Goal: Communication & Community: Answer question/provide support

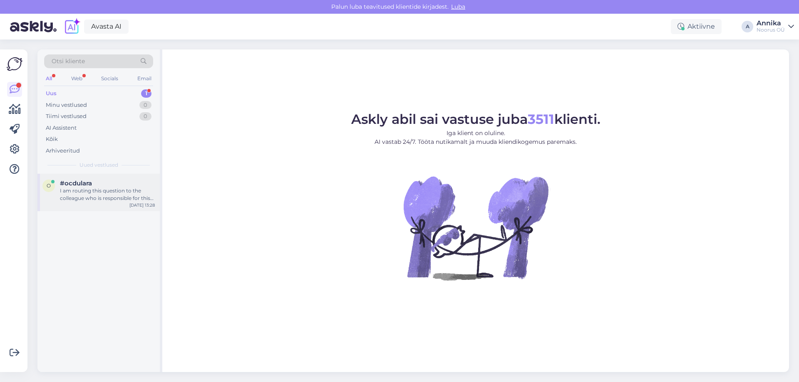
click at [114, 191] on div "I am routing this question to the colleague who is responsible for this topic. …" at bounding box center [107, 194] width 95 height 15
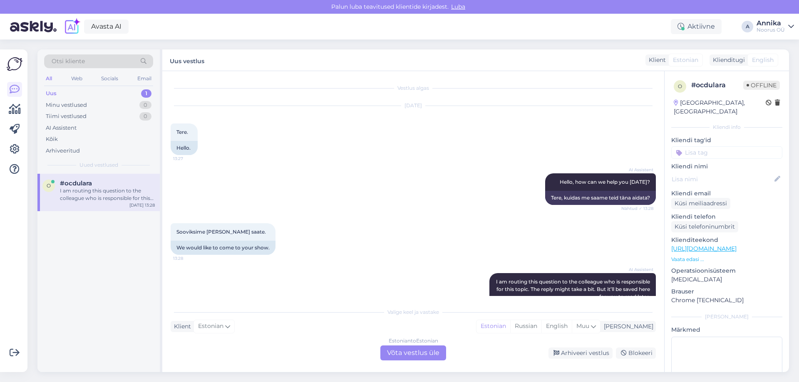
click at [409, 341] on div "Estonian to Estonian" at bounding box center [412, 340] width 49 height 7
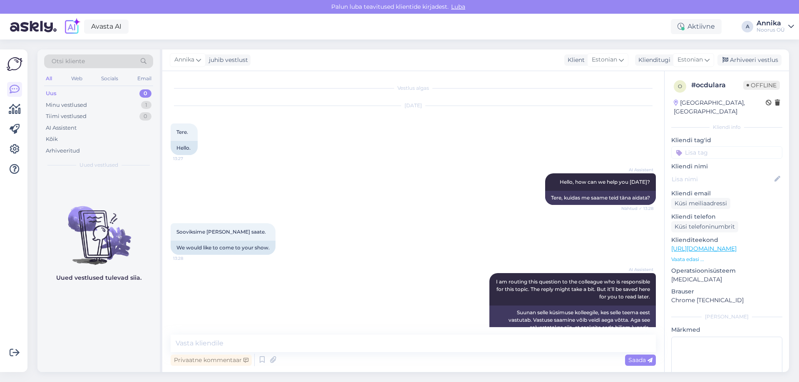
scroll to position [89, 0]
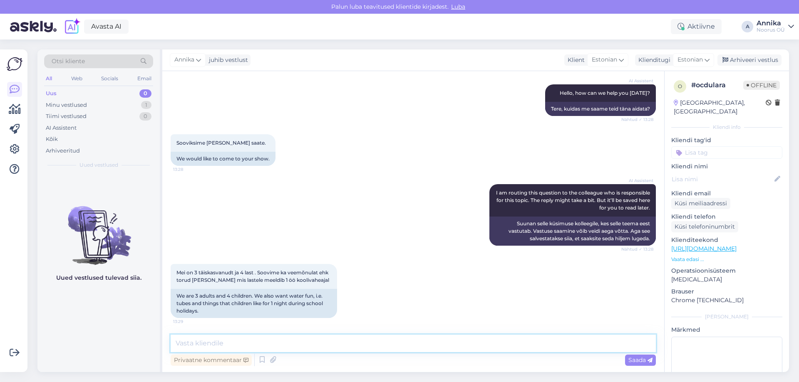
click at [308, 343] on textarea at bounding box center [413, 343] width 485 height 17
drag, startPoint x: 234, startPoint y: 338, endPoint x: 218, endPoint y: 355, distance: 23.8
click at [234, 338] on textarea at bounding box center [413, 343] width 485 height 17
click at [192, 340] on textarea "Tere! Meil n pakkuda ainult 20.10" at bounding box center [413, 338] width 485 height 27
click at [282, 345] on textarea "Tere! Meil on pakkuda ainult 20.10" at bounding box center [413, 338] width 485 height 27
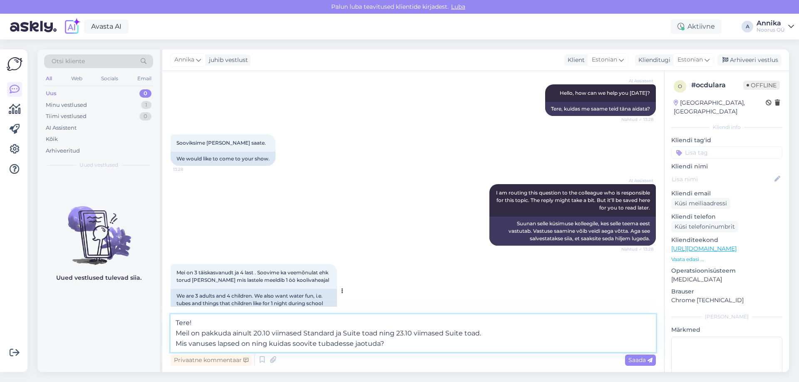
type textarea "Tere! Meil on pakkuda ainult 20.10 viimased Standard ja Suite toad ning 23.10 v…"
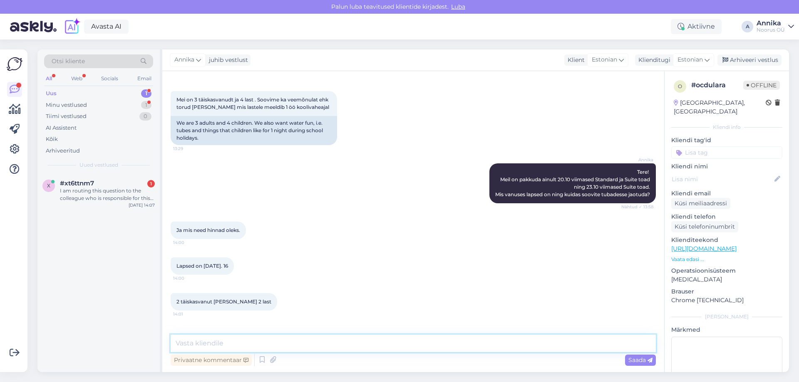
scroll to position [334, 0]
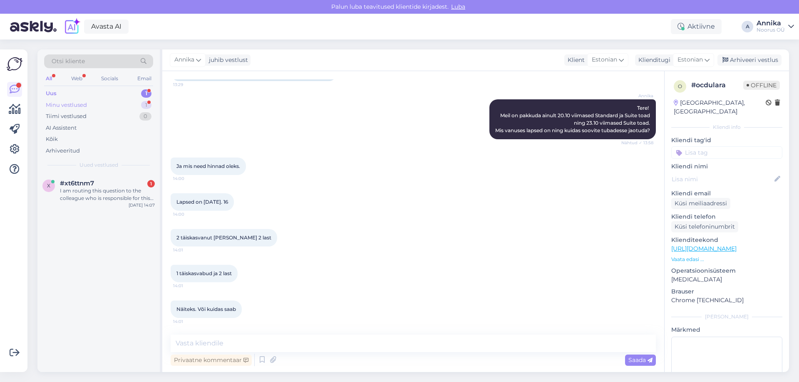
click at [97, 104] on div "Minu vestlused 1" at bounding box center [98, 105] width 109 height 12
click at [92, 91] on div "Uus 1" at bounding box center [98, 94] width 109 height 12
click at [98, 202] on div "I am routing this question to the colleague who is responsible for this topic. …" at bounding box center [107, 194] width 95 height 15
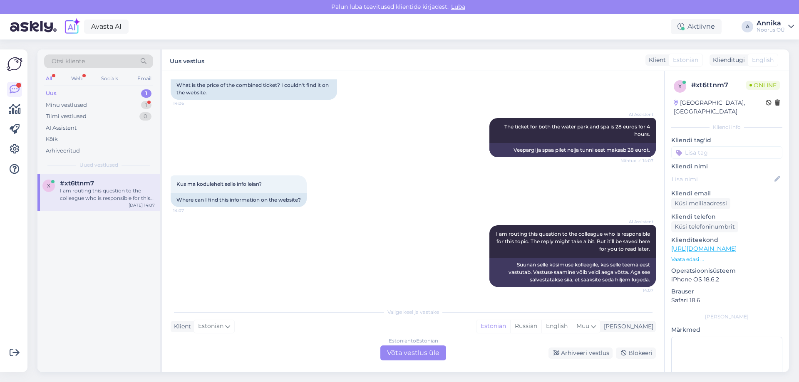
click at [412, 355] on div "Estonian to Estonian Võta vestlus üle" at bounding box center [413, 353] width 66 height 15
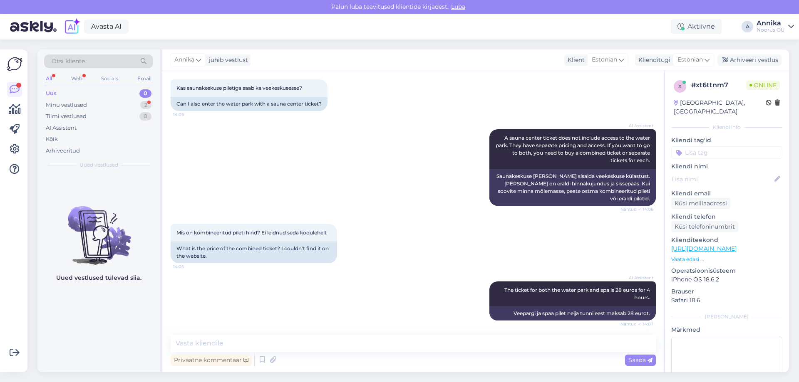
scroll to position [0, 0]
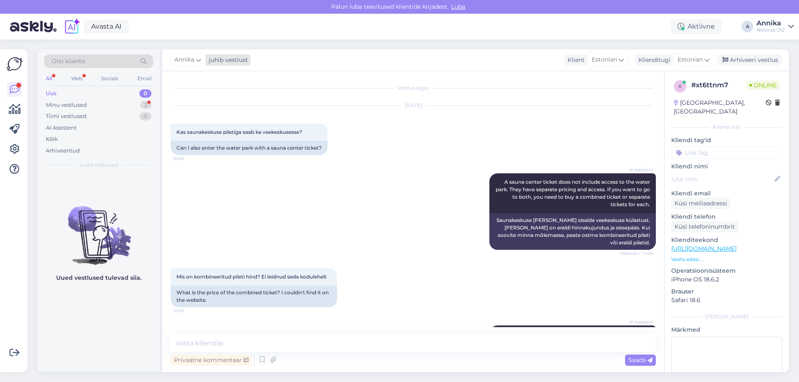
click at [181, 59] on span "Annika" at bounding box center [184, 59] width 20 height 9
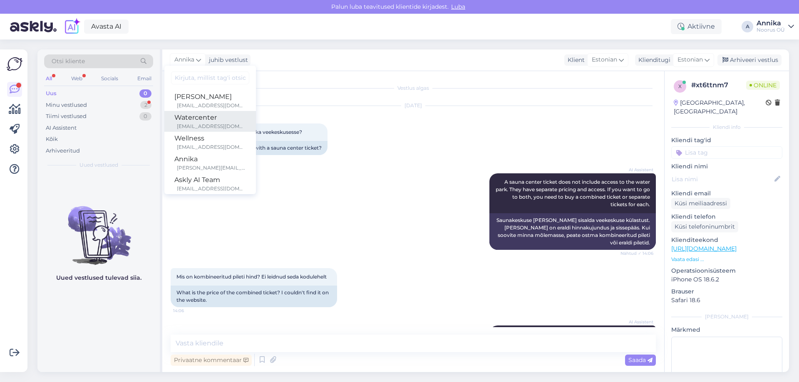
click at [204, 128] on div "[EMAIL_ADDRESS][DOMAIN_NAME]" at bounding box center [211, 126] width 69 height 7
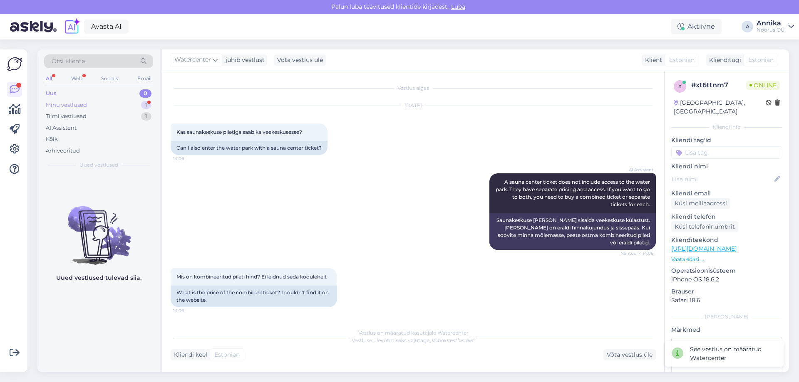
click at [104, 107] on div "Minu vestlused 1" at bounding box center [98, 105] width 109 height 12
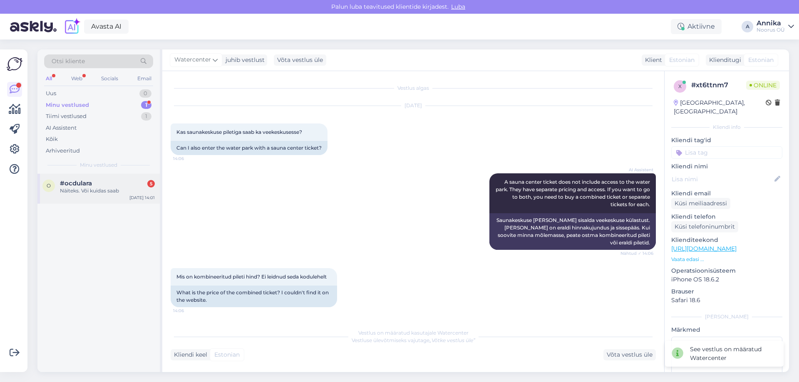
click at [99, 177] on div "o #ocdulara 5 Näiteks. Või kuidas saab [DATE] 14:01" at bounding box center [98, 189] width 122 height 30
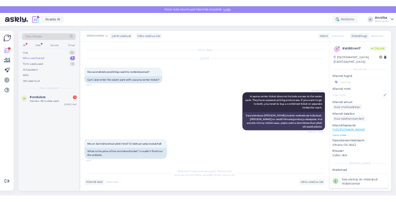
scroll to position [334, 0]
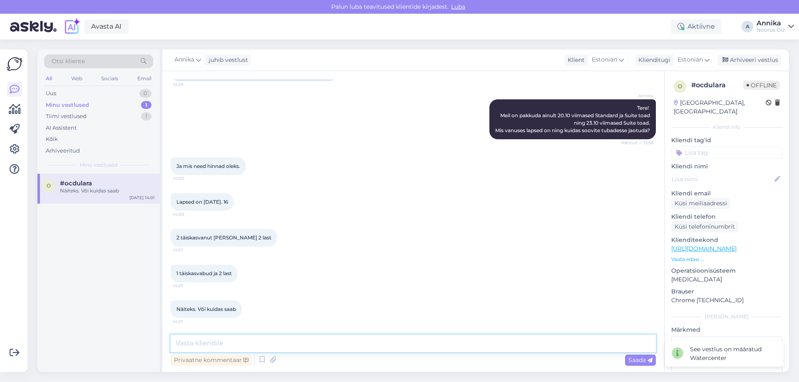
click at [239, 347] on textarea at bounding box center [413, 343] width 485 height 17
click at [275, 351] on textarea at bounding box center [413, 343] width 485 height 17
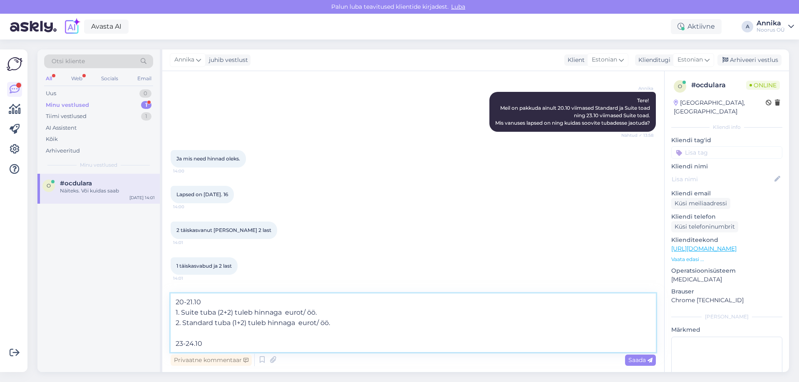
click at [282, 312] on textarea "20-21.10 1. Suite tuba (2+2) tuleb hinnaga eurot/ öö. 2. Standard tuba (1+2) tu…" at bounding box center [413, 323] width 485 height 59
drag, startPoint x: 298, startPoint y: 324, endPoint x: 262, endPoint y: 379, distance: 65.4
click at [297, 324] on textarea "20-21.10 1. Suite tuba (2+2) tuleb hinnaga 183 eurot/ öö. 2. Standard tuba (1+2…" at bounding box center [413, 323] width 485 height 59
click at [246, 343] on textarea "20-21.10 1. Suite tuba (2+2) tuleb hinnaga 183 eurot/ öö. 2. Standard tuba (1+2…" at bounding box center [413, 323] width 485 height 59
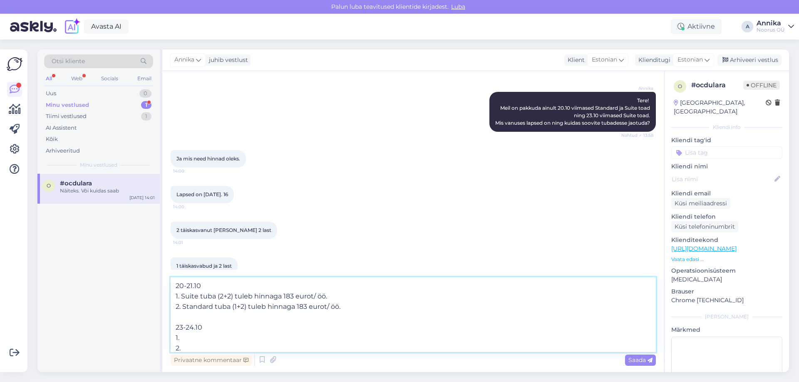
click at [192, 341] on textarea "20-21.10 1. Suite tuba (2+2) tuleb hinnaga 183 eurot/ öö. 2. Standard tuba (1+2…" at bounding box center [413, 314] width 485 height 75
click at [282, 336] on textarea "20-21.10 1. Suite tuba (2+2) tuleb hinnaga 183 eurot/ öö. 2. Standard tuba (1+2…" at bounding box center [413, 314] width 485 height 75
click at [289, 295] on textarea "20-21.10 1. Suite tuba (2+2) tuleb hinnaga 183 eurot/ öö. 2. Standard tuba (1+2…" at bounding box center [413, 314] width 485 height 75
click at [208, 349] on textarea "20-21.10 1. Suite tuba (2+2) tuleb hinnaga 334 eurot/ öö. 2. Standard tuba (1+2…" at bounding box center [413, 314] width 485 height 75
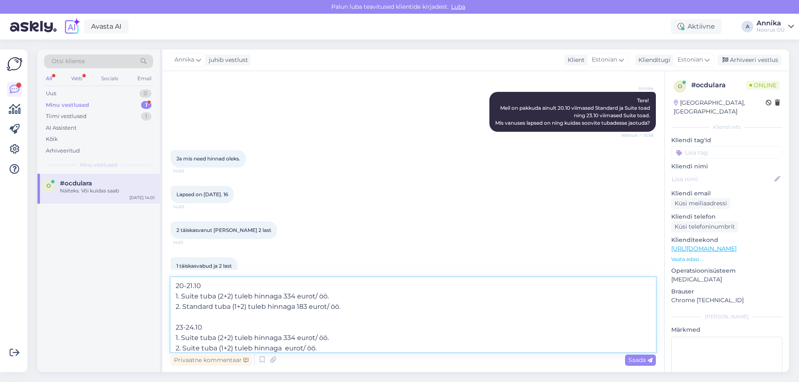
drag, startPoint x: 283, startPoint y: 347, endPoint x: 288, endPoint y: 379, distance: 32.5
click at [282, 349] on textarea "20-21.10 1. Suite tuba (2+2) tuleb hinnaga 334 eurot/ öö. 2. Standard tuba (1+2…" at bounding box center [413, 314] width 485 height 75
click at [371, 333] on textarea "20-21.10 1. Suite tuba (2+2) tuleb hinnaga 334 eurot/ öö. 2. Standard tuba (1+2…" at bounding box center [413, 314] width 485 height 75
click at [351, 347] on textarea "20-21.10 1. Suite tuba (2+2) tuleb hinnaga 334 eurot/ öö. 2. Standard tuba (1+2…" at bounding box center [413, 314] width 485 height 75
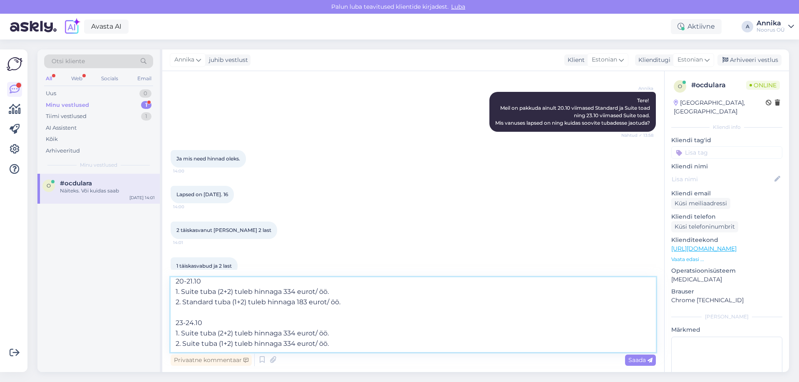
scroll to position [21, 0]
click at [210, 346] on textarea "20-21.10 1. Suite tuba (2+2) tuleb hinnaga 334 eurot/ öö. 2. Standard tuba (1+2…" at bounding box center [413, 314] width 485 height 75
paste textarea "Pakett sisaldab: • Majutus • Hommikusöök • Piiramatu saunakeskuse külastus • Pi…"
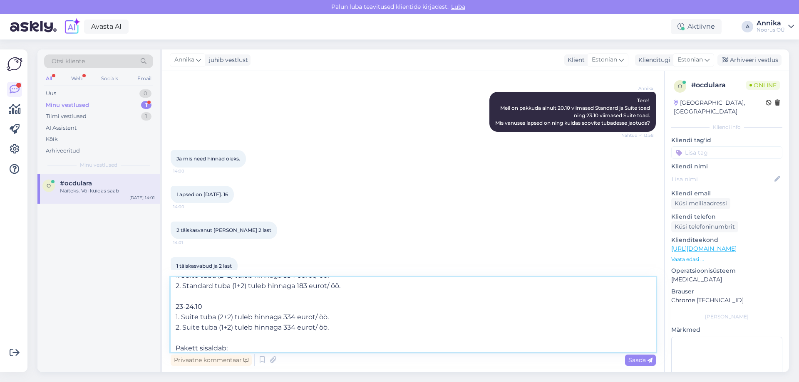
scroll to position [104, 0]
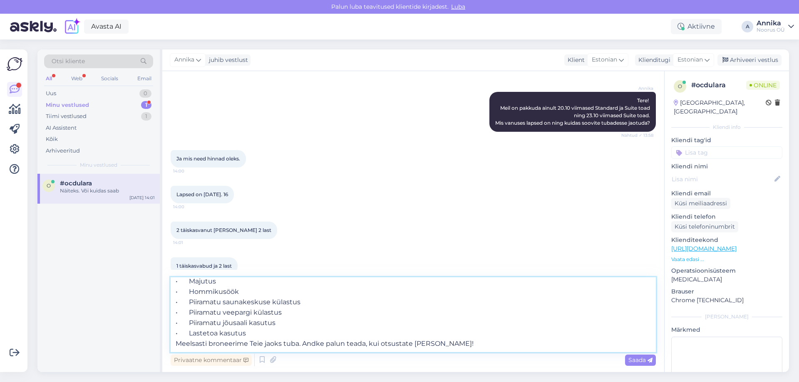
click at [275, 318] on textarea "20-21.10 1. Suite tuba (2+2) tuleb hinnaga 334 eurot/ öö. 2. Standard tuba (1+2…" at bounding box center [413, 314] width 485 height 75
click at [272, 325] on textarea "20-21.10 1. Suite tuba (2+2) tuleb hinnaga 334 eurot/ öö. 2. Standard tuba (1+2…" at bounding box center [413, 314] width 485 height 75
type textarea "20-21.10 1. Suite tuba (2+2) tuleb hinnaga 334 eurot/ öö. 2. Standard tuba (1+2…"
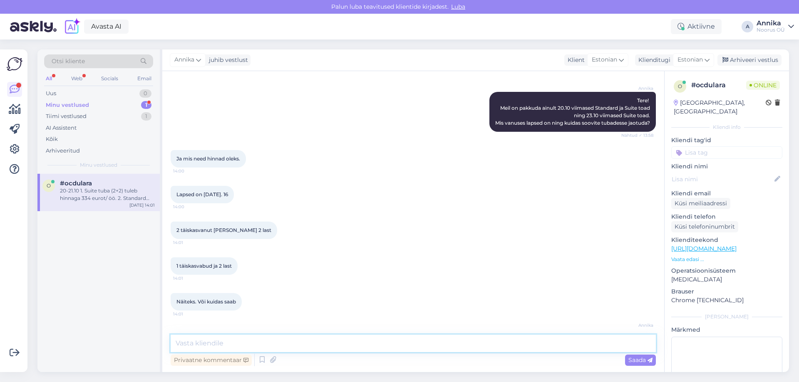
scroll to position [0, 0]
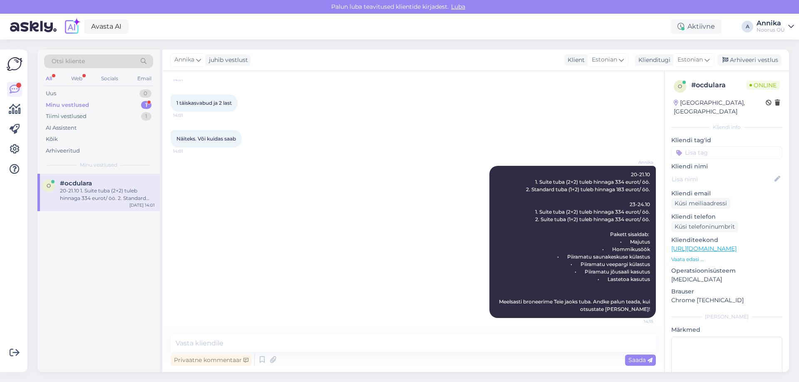
drag, startPoint x: 317, startPoint y: 182, endPoint x: 327, endPoint y: 174, distance: 13.6
click at [317, 182] on div "Annika 20-21.10 1. Suite tuba (2+2) tuleb hinnaga 334 eurot/ öö. 2. Standard tu…" at bounding box center [413, 242] width 485 height 171
click at [391, 215] on div "Annika 20-21.10 1. Suite tuba (2+2) tuleb hinnaga 334 eurot/ öö. 2. Standard tu…" at bounding box center [413, 242] width 485 height 171
drag, startPoint x: 294, startPoint y: 215, endPoint x: 240, endPoint y: 200, distance: 56.8
click at [293, 215] on div "Annika 20-21.10 1. Suite tuba (2+2) tuleb hinnaga 334 eurot/ öö. 2. Standard tu…" at bounding box center [413, 242] width 485 height 171
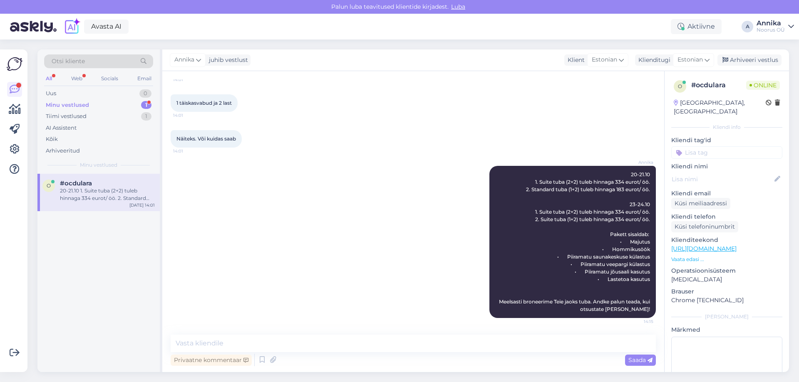
click at [105, 109] on div "Minu vestlused 1" at bounding box center [98, 105] width 109 height 12
click at [114, 193] on div "20-21.10 1. Suite tuba (2+2) tuleb hinnaga 334 eurot/ öö. 2. Standard tuba (1+2…" at bounding box center [107, 194] width 95 height 15
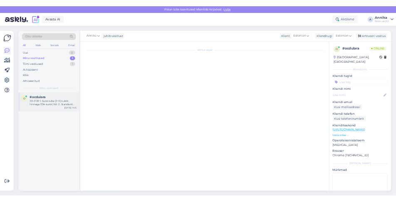
scroll to position [504, 0]
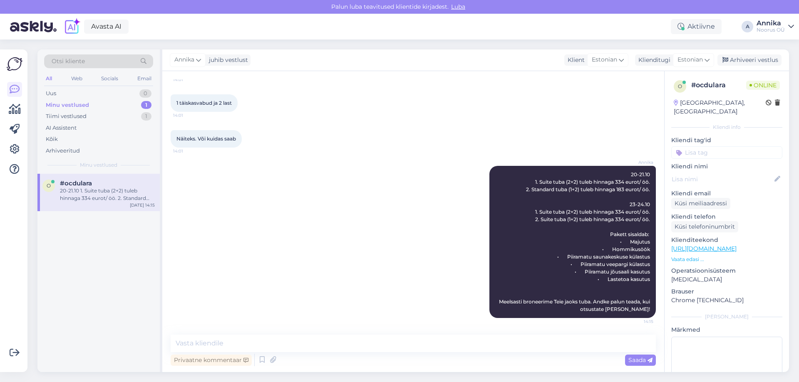
click at [351, 173] on div "Annika 20-21.10 1. Suite tuba (2+2) tuleb hinnaga 334 eurot/ öö. 2. Standard tu…" at bounding box center [413, 242] width 485 height 171
click at [772, 56] on div "Arhiveeri vestlus" at bounding box center [749, 59] width 64 height 11
